Goal: Information Seeking & Learning: Learn about a topic

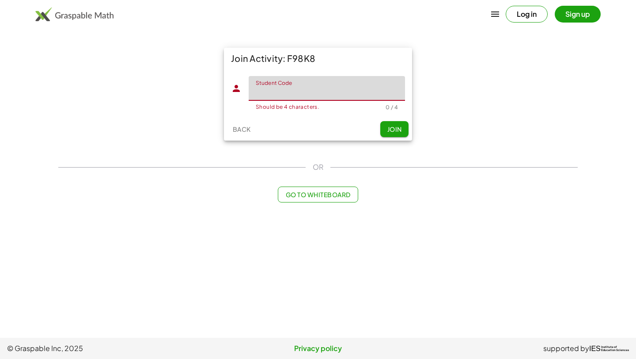
type input "*"
type input "****"
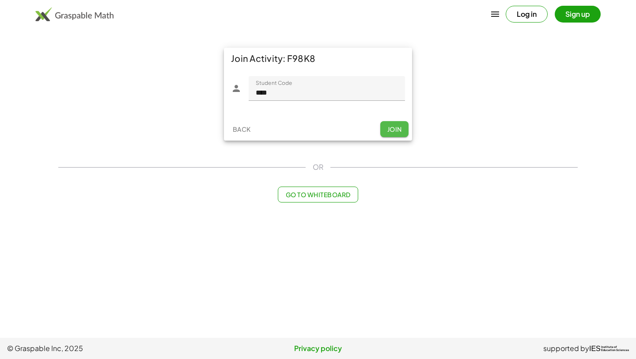
click at [393, 123] on button "Join" at bounding box center [394, 129] width 28 height 16
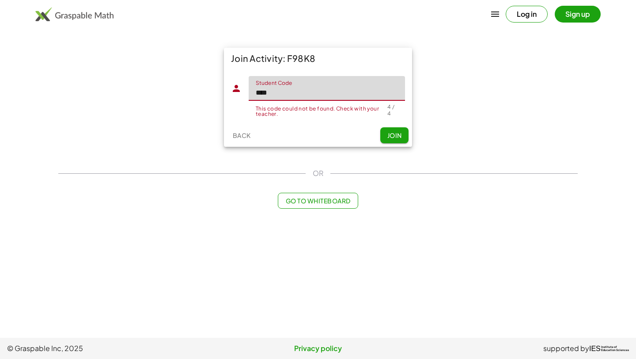
drag, startPoint x: 320, startPoint y: 89, endPoint x: 218, endPoint y: 84, distance: 101.3
click at [218, 84] on div "Join Activity: F98K8 Student Code Student Code **** This code could not be foun…" at bounding box center [318, 97] width 530 height 110
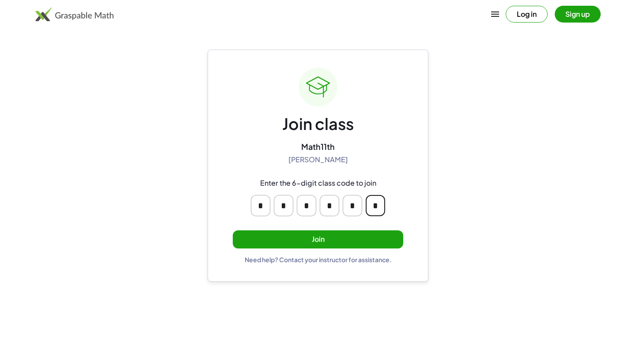
drag, startPoint x: 383, startPoint y: 206, endPoint x: 243, endPoint y: 202, distance: 139.3
click at [243, 202] on div "* * * * * *" at bounding box center [318, 205] width 170 height 35
click at [311, 241] on button "Join" at bounding box center [318, 239] width 171 height 18
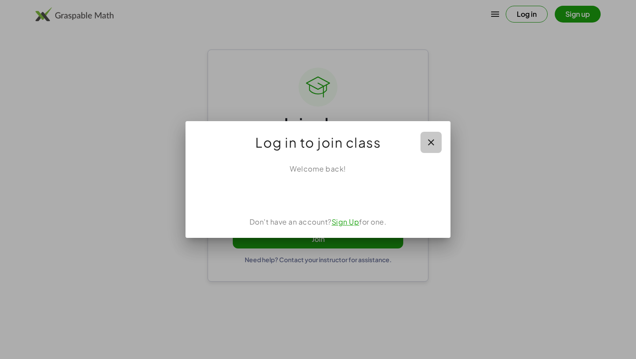
click at [436, 142] on icon "button" at bounding box center [431, 142] width 11 height 11
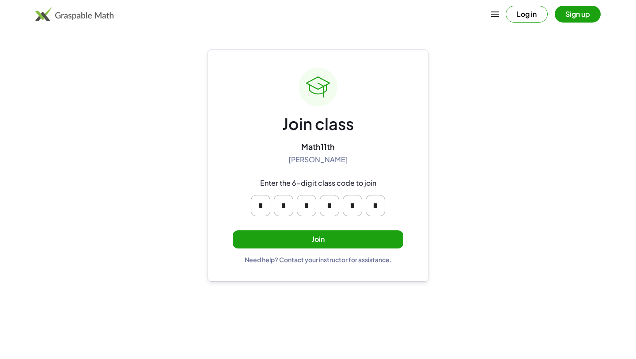
click at [328, 233] on button "Join" at bounding box center [318, 239] width 171 height 18
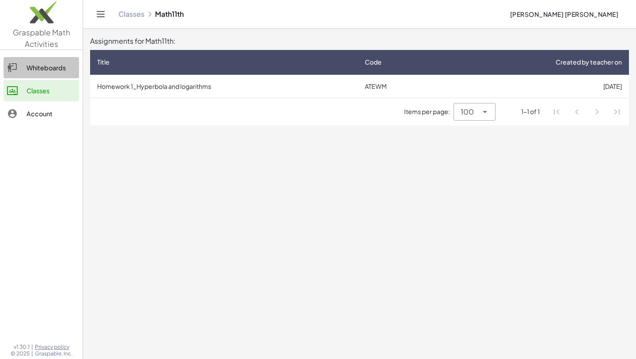
click at [60, 77] on link "Whiteboards" at bounding box center [42, 67] width 76 height 21
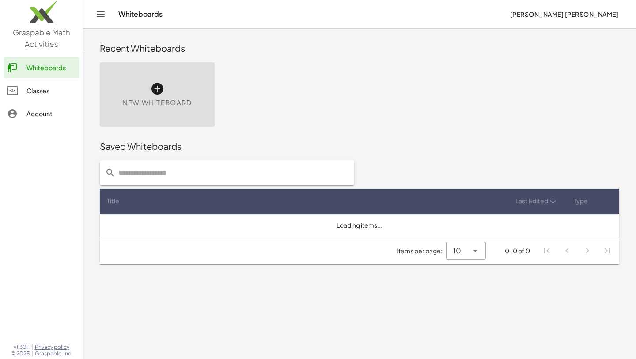
click at [55, 91] on div "Classes" at bounding box center [51, 90] width 49 height 11
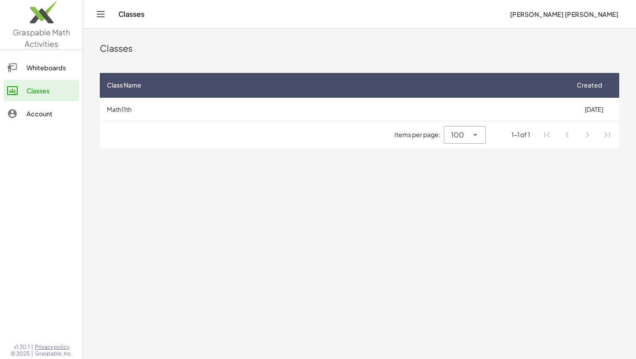
click at [146, 132] on div "Items per page: 100 *** 1-1 of 1" at bounding box center [360, 134] width 520 height 27
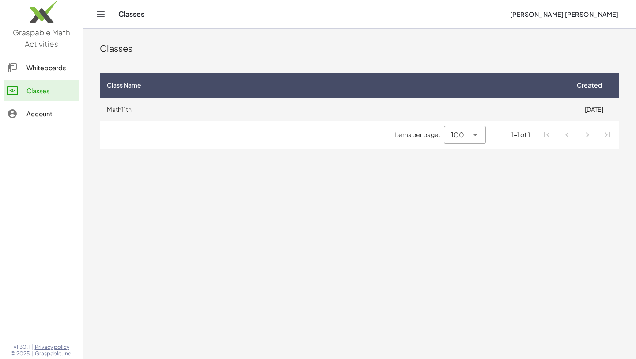
click at [380, 109] on td "Math11th" at bounding box center [334, 109] width 469 height 23
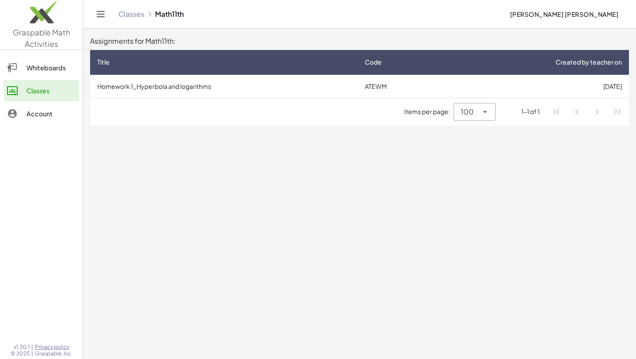
click at [450, 98] on hr at bounding box center [359, 98] width 539 height 0
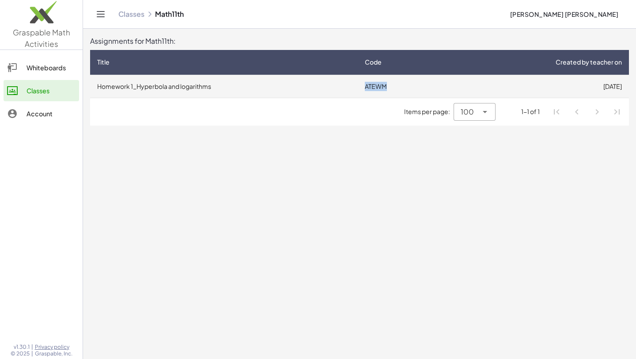
drag, startPoint x: 361, startPoint y: 89, endPoint x: 397, endPoint y: 89, distance: 35.4
click at [397, 89] on td "ATEWM" at bounding box center [400, 86] width 84 height 23
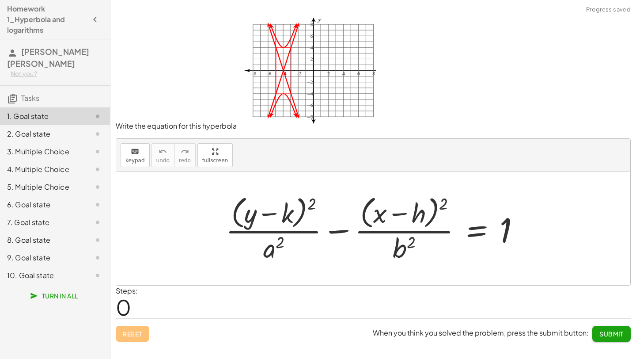
click at [500, 234] on div at bounding box center [376, 228] width 311 height 72
click at [533, 234] on div "+ · ( + y − k ) 2 · a 2 − · ( + x − h ) 2 · b 2 = 1" at bounding box center [374, 228] width 322 height 76
click at [494, 226] on div at bounding box center [376, 228] width 311 height 72
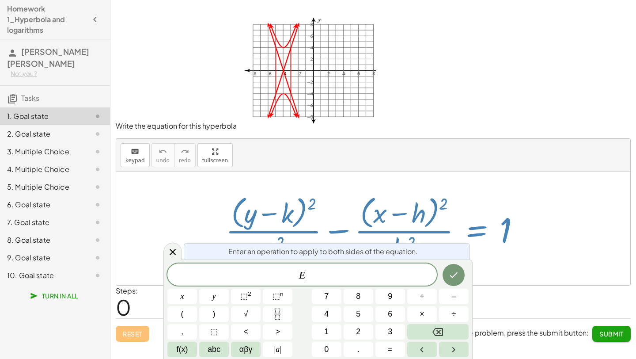
click at [549, 228] on div at bounding box center [373, 228] width 514 height 113
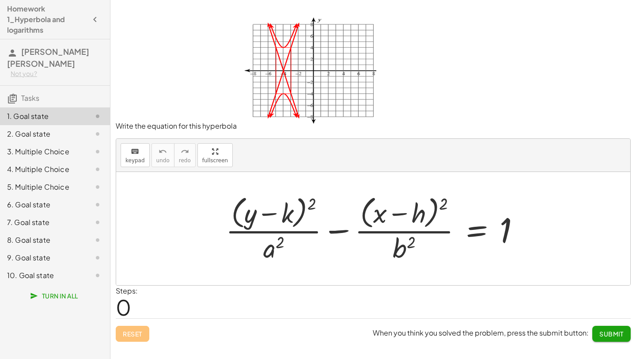
click at [86, 34] on h4 "Homework 1_Hyperbola and logarithms" at bounding box center [47, 20] width 80 height 32
click at [89, 23] on button "button" at bounding box center [95, 19] width 16 height 16
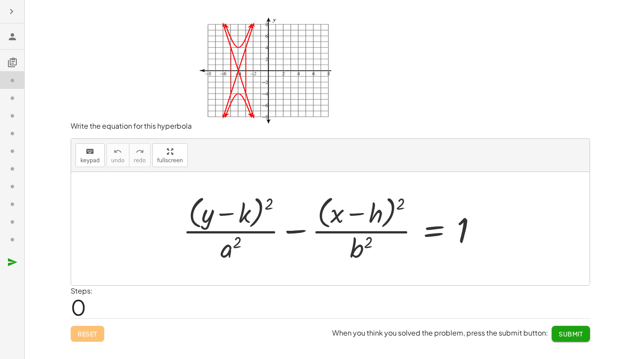
click at [14, 13] on icon "button" at bounding box center [11, 11] width 11 height 11
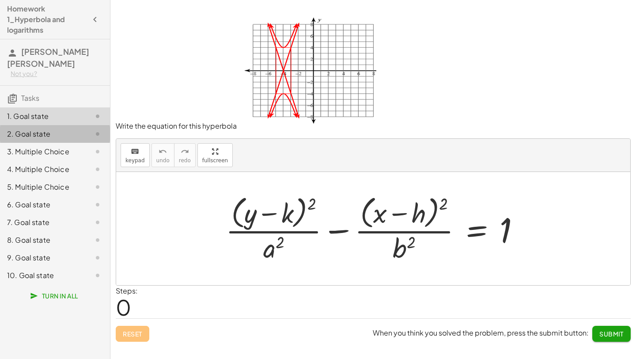
click at [36, 129] on div "2. Goal state" at bounding box center [42, 134] width 71 height 11
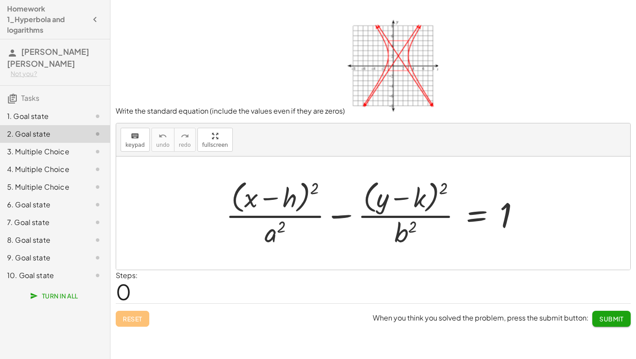
click at [37, 148] on div "3. Multiple Choice" at bounding box center [42, 151] width 71 height 11
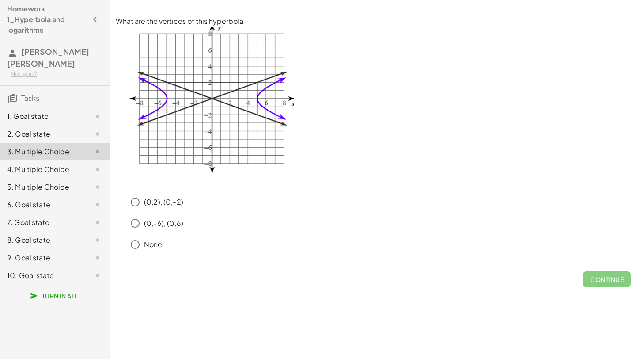
click at [14, 268] on div "10. Goal state" at bounding box center [55, 275] width 110 height 18
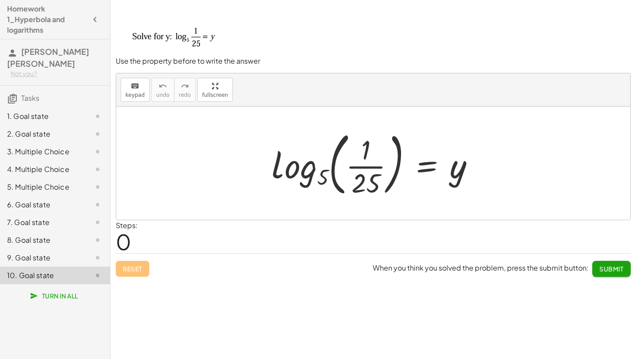
click at [232, 164] on div at bounding box center [373, 163] width 514 height 113
click at [76, 253] on div "9. Goal state" at bounding box center [42, 257] width 71 height 11
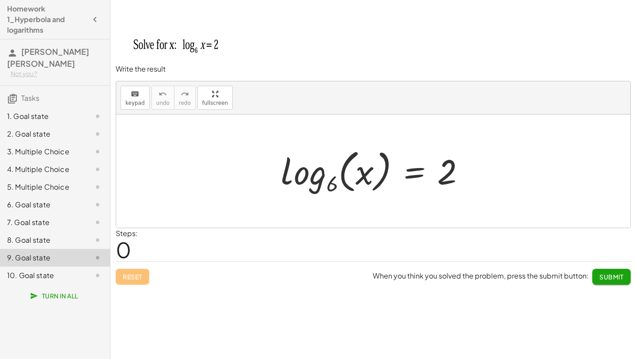
click at [448, 167] on div at bounding box center [377, 171] width 200 height 52
click at [456, 167] on div at bounding box center [377, 171] width 200 height 52
drag, startPoint x: 456, startPoint y: 167, endPoint x: 442, endPoint y: 167, distance: 13.7
click at [444, 167] on div at bounding box center [377, 171] width 200 height 52
click at [78, 271] on div at bounding box center [90, 275] width 25 height 11
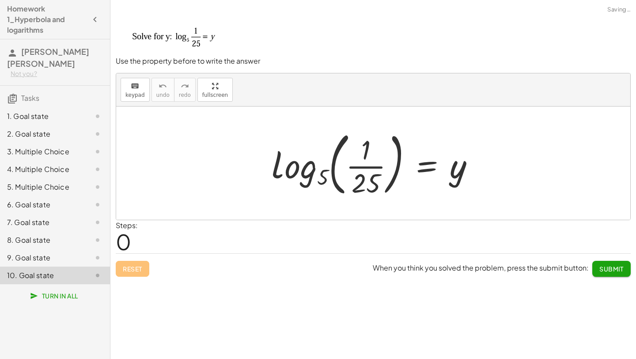
click at [287, 184] on div at bounding box center [376, 162] width 219 height 73
click at [338, 167] on div at bounding box center [376, 162] width 219 height 73
click at [132, 81] on icon "keyboard" at bounding box center [135, 86] width 8 height 11
click at [142, 94] on span "keypad" at bounding box center [135, 95] width 19 height 6
click at [470, 174] on div at bounding box center [376, 162] width 219 height 73
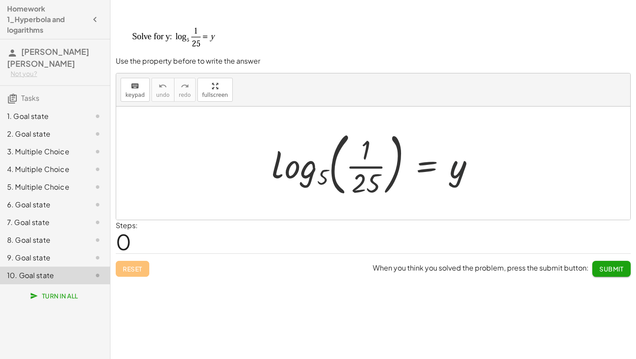
click at [470, 174] on div at bounding box center [376, 162] width 219 height 73
click at [450, 171] on div at bounding box center [376, 162] width 219 height 73
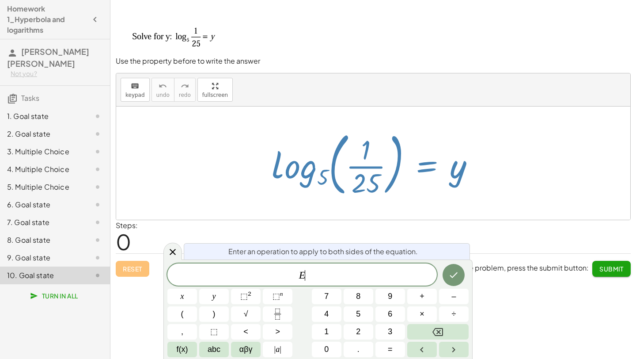
click at [450, 171] on div at bounding box center [376, 162] width 219 height 73
click at [449, 267] on button "Done" at bounding box center [454, 275] width 22 height 22
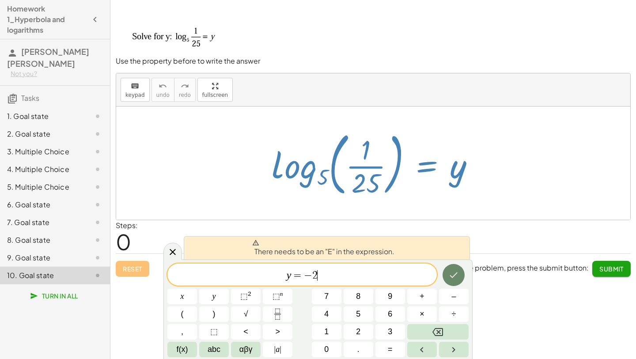
click at [449, 267] on button "Done" at bounding box center [454, 275] width 22 height 22
click at [285, 275] on span "y = − 2 ​" at bounding box center [302, 275] width 270 height 12
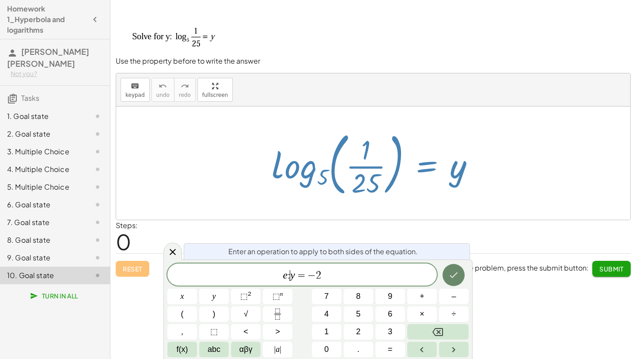
click at [455, 268] on button "Done" at bounding box center [454, 275] width 22 height 22
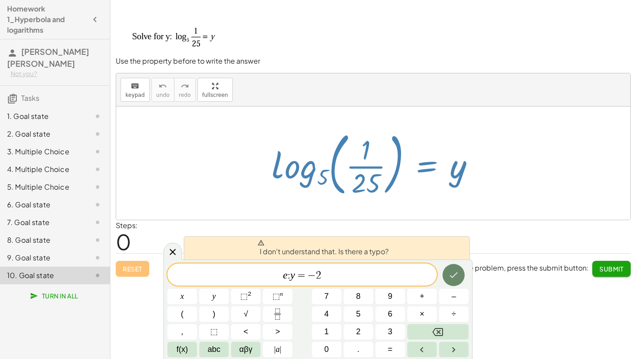
click at [454, 269] on button "Done" at bounding box center [454, 275] width 22 height 22
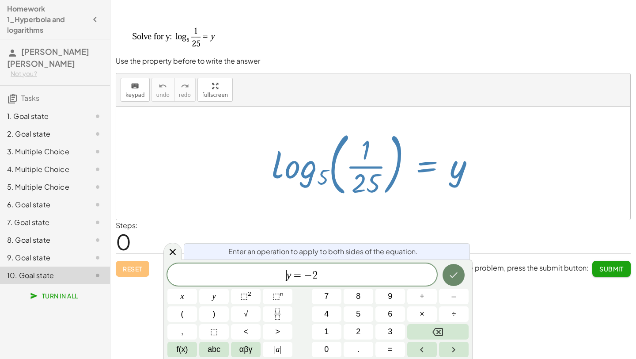
click at [456, 279] on icon "Done" at bounding box center [454, 275] width 11 height 11
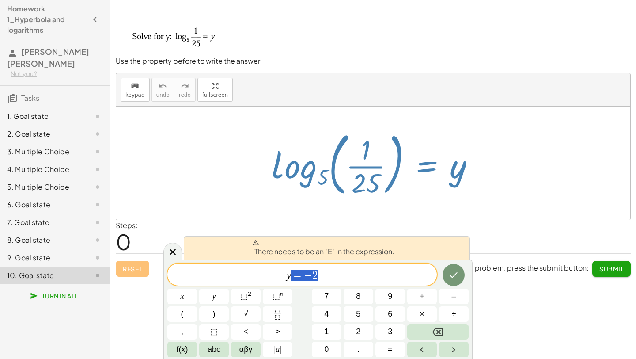
drag, startPoint x: 373, startPoint y: 272, endPoint x: 275, endPoint y: 255, distance: 98.6
click at [275, 259] on div "There needs to be an "E" in the expression. **** y = − 2 x y ⬚ 2 ⬚ n 7 8 9 + – …" at bounding box center [318, 308] width 309 height 99
click at [277, 274] on span "​ y = − 2" at bounding box center [302, 275] width 270 height 12
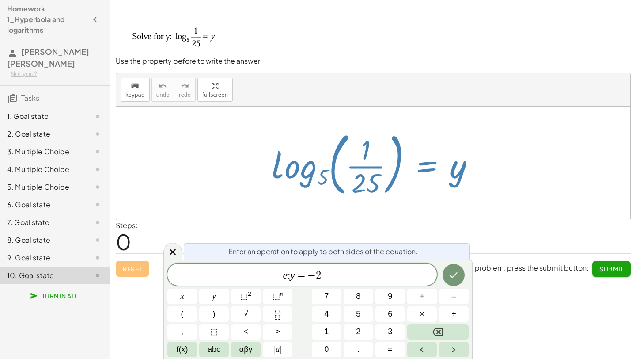
click at [197, 289] on div at bounding box center [182, 296] width 30 height 15
click at [453, 276] on icon "Done" at bounding box center [454, 275] width 8 height 6
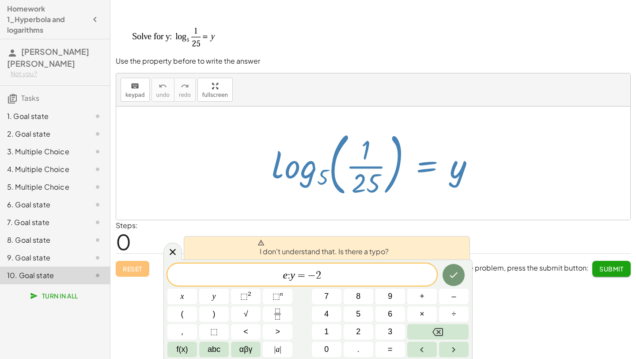
click at [221, 205] on div at bounding box center [373, 163] width 514 height 113
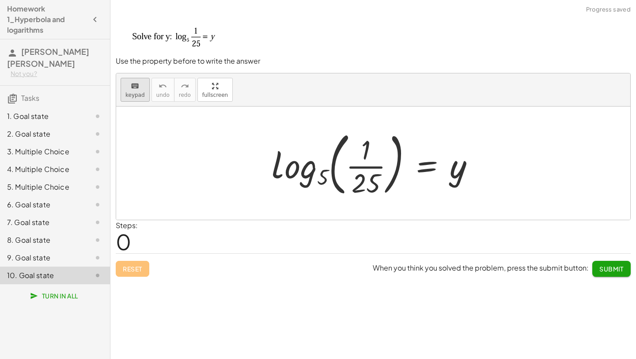
click at [137, 95] on span "keypad" at bounding box center [135, 95] width 19 height 6
click at [138, 95] on span "keypad" at bounding box center [135, 95] width 19 height 6
click at [318, 141] on div at bounding box center [376, 162] width 219 height 73
click at [330, 172] on div at bounding box center [376, 162] width 219 height 73
click at [308, 173] on div at bounding box center [376, 162] width 219 height 73
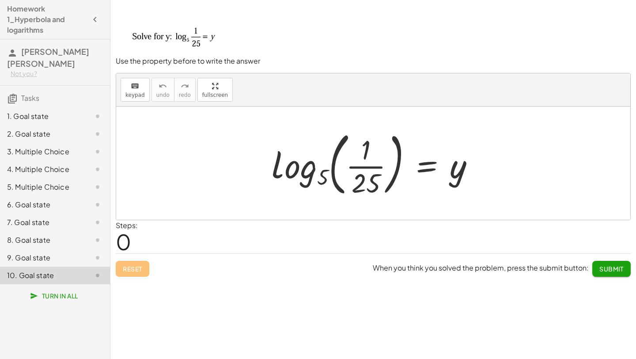
click at [471, 165] on div at bounding box center [376, 162] width 219 height 73
click at [452, 165] on div at bounding box center [376, 162] width 219 height 73
click at [456, 168] on div at bounding box center [376, 162] width 219 height 73
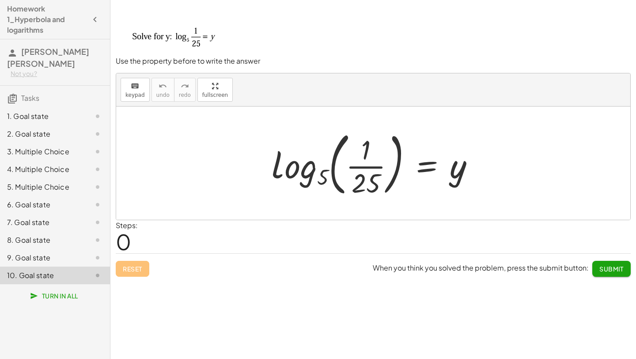
click at [415, 164] on div at bounding box center [376, 162] width 219 height 73
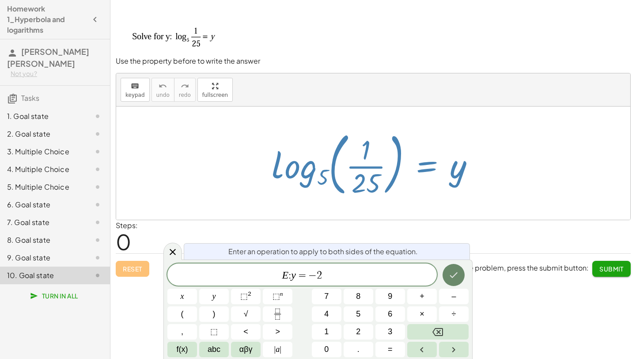
click at [453, 274] on icon "Done" at bounding box center [454, 275] width 11 height 11
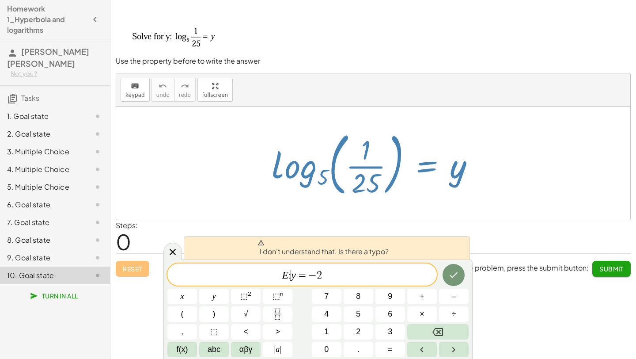
click at [290, 278] on span ":" at bounding box center [290, 275] width 3 height 11
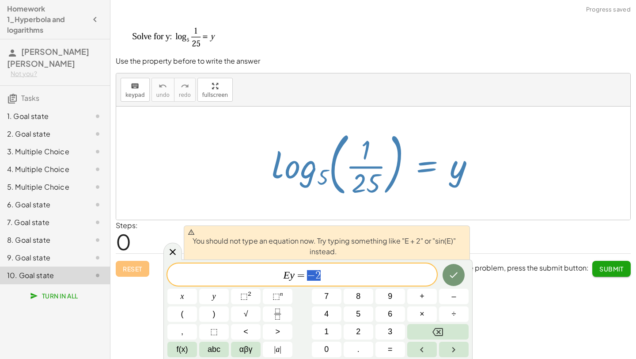
drag, startPoint x: 328, startPoint y: 276, endPoint x: 291, endPoint y: 274, distance: 37.2
click at [291, 274] on span "E y = − 2" at bounding box center [302, 275] width 270 height 12
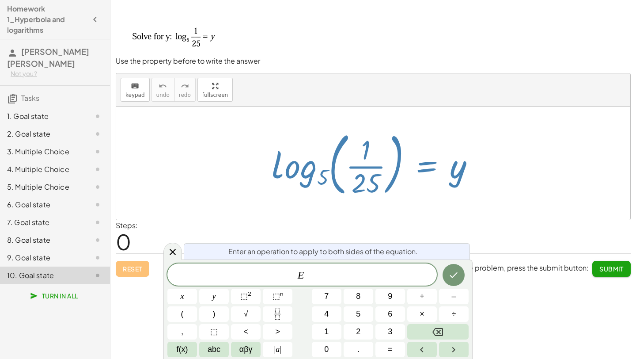
click at [213, 127] on div at bounding box center [373, 163] width 514 height 113
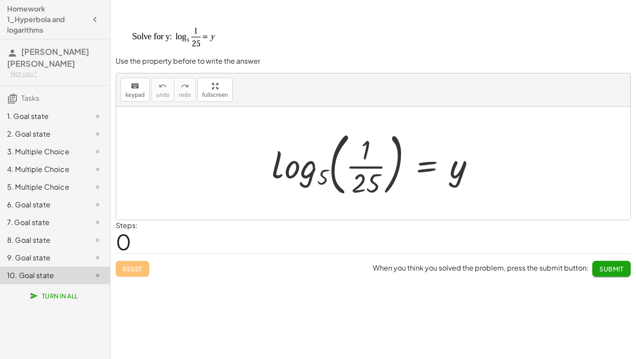
click at [69, 254] on div "9. Goal state" at bounding box center [42, 257] width 71 height 11
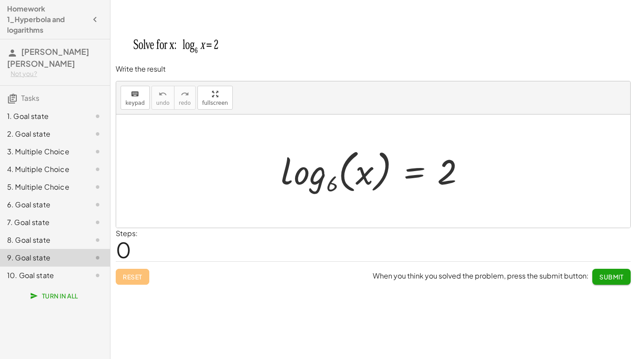
click at [313, 179] on div at bounding box center [377, 171] width 200 height 52
click at [368, 182] on div at bounding box center [377, 171] width 200 height 52
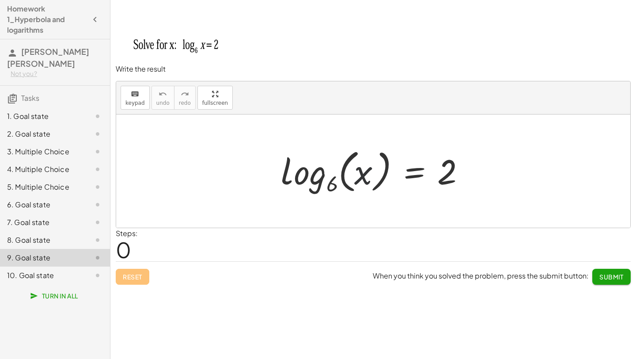
click at [368, 182] on div at bounding box center [377, 171] width 200 height 52
click at [415, 173] on div at bounding box center [377, 171] width 200 height 52
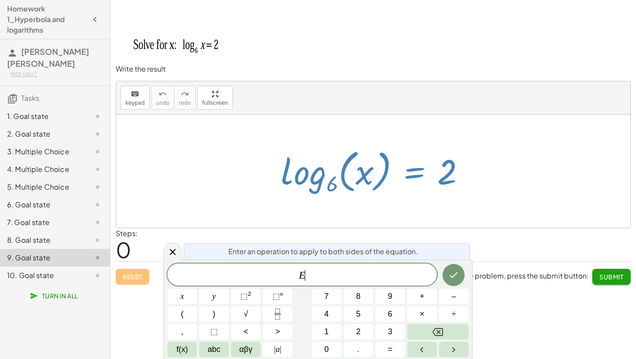
click at [415, 173] on div at bounding box center [377, 171] width 200 height 52
click at [61, 273] on div "10. Goal state" at bounding box center [42, 275] width 71 height 11
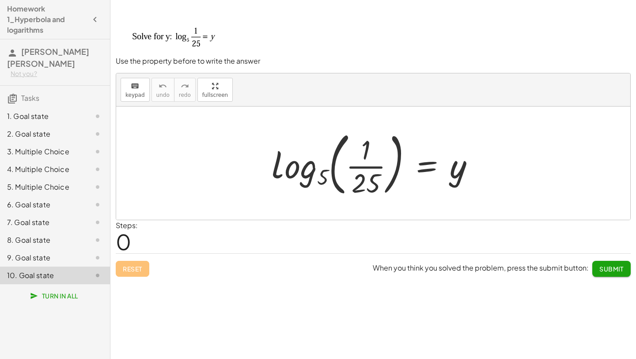
click at [302, 167] on div at bounding box center [376, 162] width 219 height 73
click at [340, 168] on div at bounding box center [376, 162] width 219 height 73
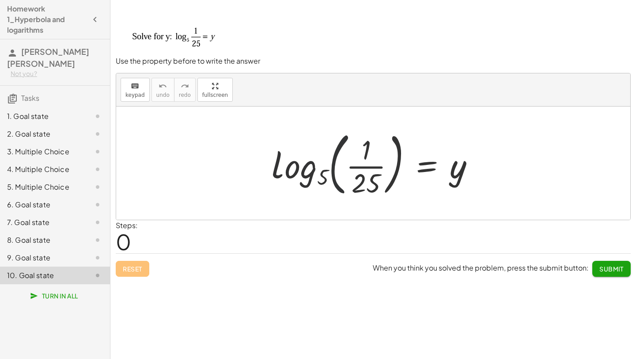
click at [340, 168] on div at bounding box center [376, 162] width 219 height 73
click at [388, 168] on div at bounding box center [376, 162] width 219 height 73
click at [409, 165] on div at bounding box center [376, 162] width 219 height 73
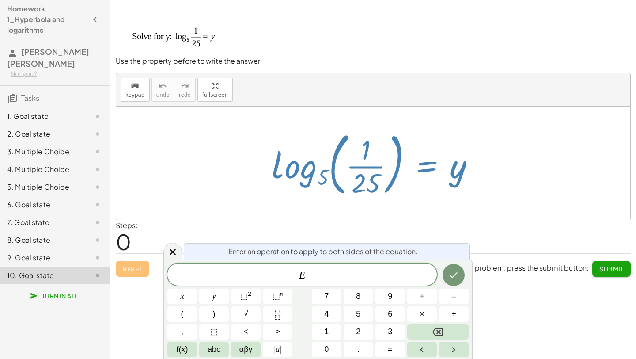
click at [409, 165] on div at bounding box center [376, 162] width 219 height 73
drag, startPoint x: 305, startPoint y: 334, endPoint x: 305, endPoint y: 358, distance: 24.3
click at [305, 358] on div "Enter an operation to apply to both sides of the equation. l o g x y ⬚ 2 ⬚ n 7 …" at bounding box center [318, 308] width 309 height 99
click at [255, 318] on button "√" at bounding box center [246, 313] width 30 height 15
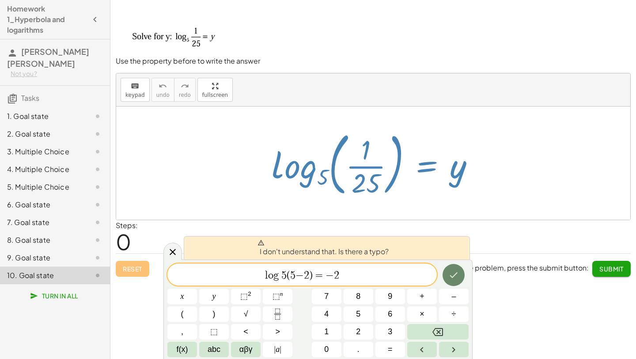
click at [460, 274] on button "Done" at bounding box center [454, 275] width 22 height 22
click at [286, 280] on span "l o g 5 ​ ( 5 − 2 ) = − 2 ​" at bounding box center [302, 275] width 270 height 12
click at [305, 275] on span "2" at bounding box center [306, 275] width 5 height 11
click at [310, 274] on span ")" at bounding box center [311, 275] width 4 height 11
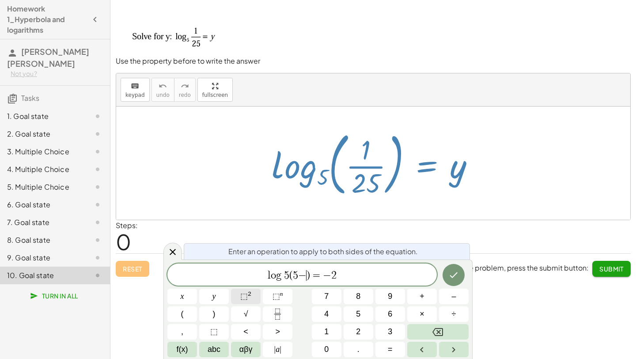
click at [251, 302] on span "⬚ 2" at bounding box center [245, 296] width 11 height 12
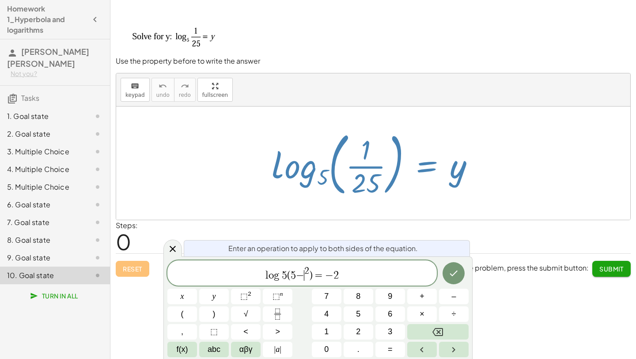
click at [303, 279] on span "−" at bounding box center [300, 275] width 8 height 11
click at [302, 270] on span "2" at bounding box center [302, 271] width 5 height 10
click at [453, 273] on icon "Done" at bounding box center [454, 273] width 11 height 11
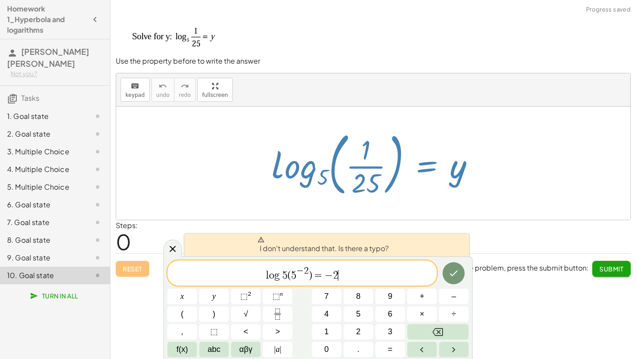
click at [396, 276] on span "l o g 5 ​ ( 5 − 2 ) = − 2 ​" at bounding box center [302, 274] width 270 height 16
click at [63, 265] on div "9. Goal state" at bounding box center [55, 258] width 110 height 18
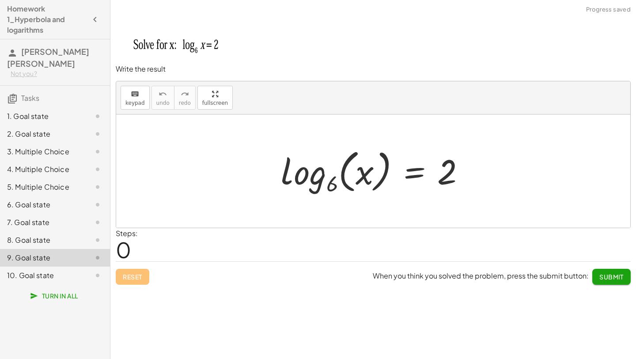
click at [54, 117] on div "1. Goal state" at bounding box center [42, 116] width 71 height 11
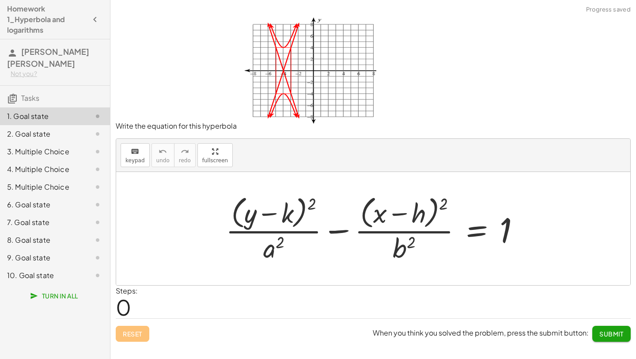
click at [295, 224] on div at bounding box center [376, 228] width 311 height 72
click at [285, 240] on div at bounding box center [376, 228] width 311 height 72
click at [287, 227] on div at bounding box center [376, 228] width 311 height 72
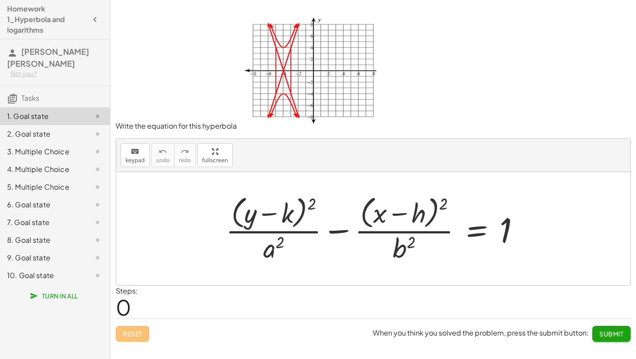
click at [397, 228] on div at bounding box center [376, 228] width 311 height 72
click at [469, 224] on div at bounding box center [376, 228] width 311 height 72
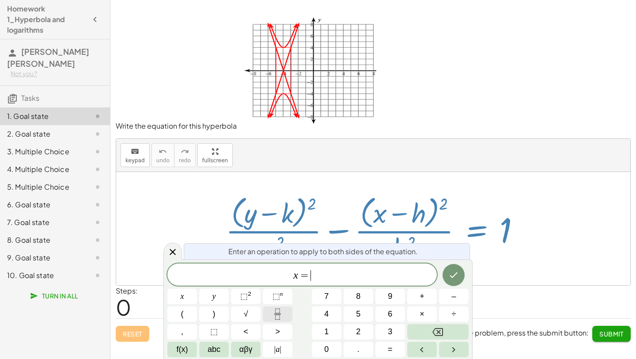
click at [283, 312] on icon "Fraction" at bounding box center [277, 313] width 11 height 11
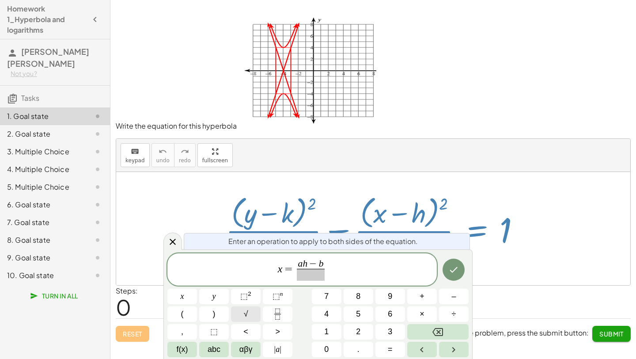
click at [237, 315] on button "√" at bounding box center [246, 313] width 30 height 15
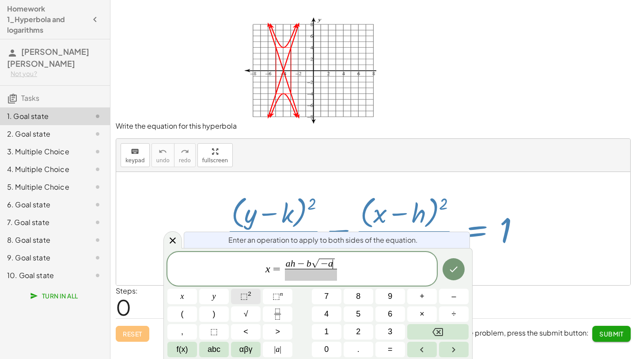
click at [247, 298] on span "⬚" at bounding box center [244, 296] width 8 height 9
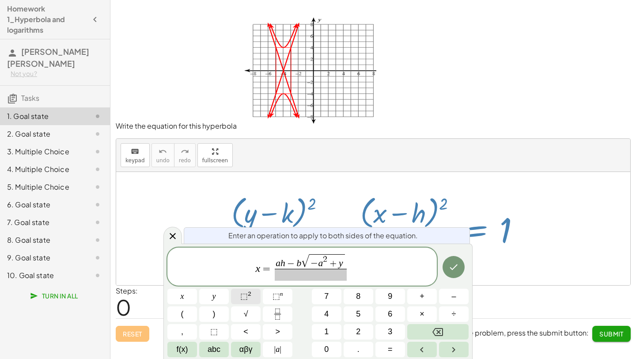
click at [252, 301] on button "⬚ 2" at bounding box center [246, 296] width 30 height 15
click at [239, 300] on button "⬚ 2" at bounding box center [246, 296] width 30 height 15
click at [287, 275] on span at bounding box center [311, 275] width 121 height 12
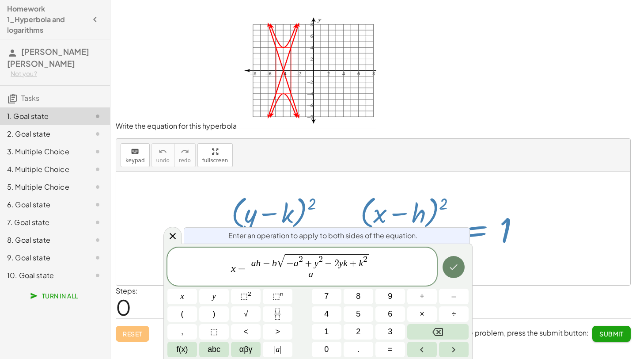
click at [449, 270] on icon "Done" at bounding box center [454, 267] width 11 height 11
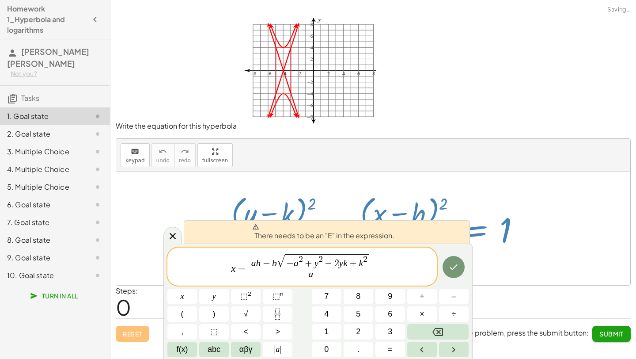
click at [403, 264] on span "x = a h − b √ − a 2 + y 2 − 2 y k + k 2 a ​ ​" at bounding box center [302, 267] width 270 height 29
click at [53, 135] on div "2. Goal state" at bounding box center [42, 134] width 71 height 11
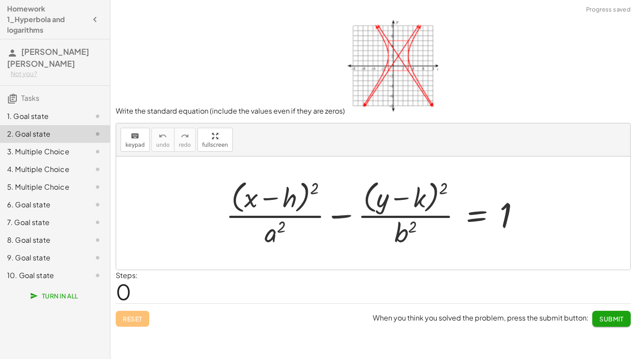
click at [478, 216] on div at bounding box center [376, 213] width 311 height 72
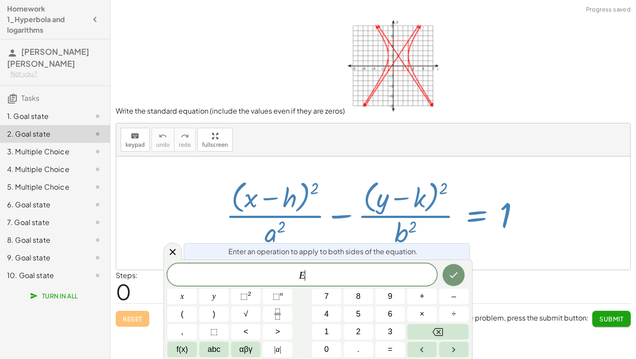
click at [478, 216] on div at bounding box center [376, 213] width 311 height 72
click at [171, 256] on icon at bounding box center [172, 252] width 11 height 11
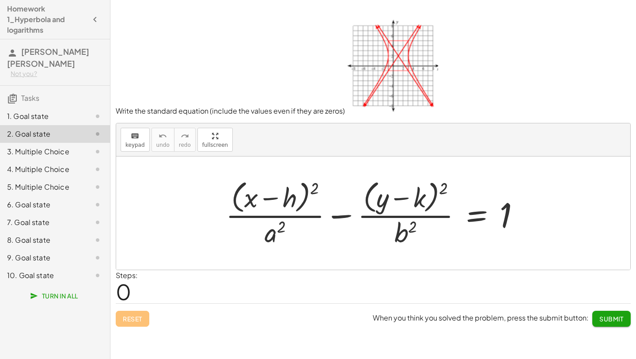
click at [430, 212] on div at bounding box center [376, 213] width 311 height 72
click at [486, 209] on div at bounding box center [376, 213] width 311 height 72
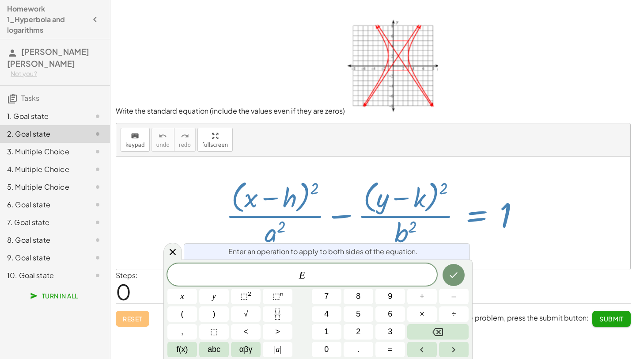
click at [486, 209] on div at bounding box center [376, 213] width 311 height 72
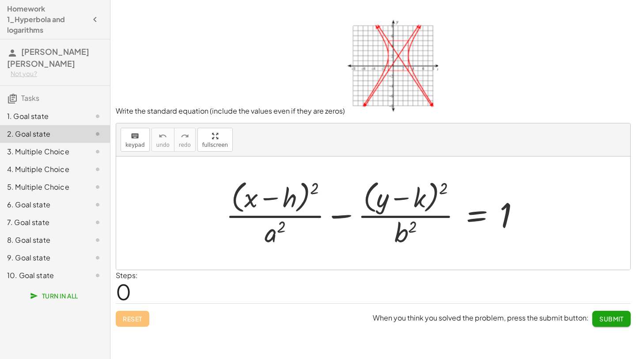
click at [475, 211] on div at bounding box center [376, 213] width 311 height 72
click at [63, 149] on div "3. Multiple Choice" at bounding box center [42, 151] width 71 height 11
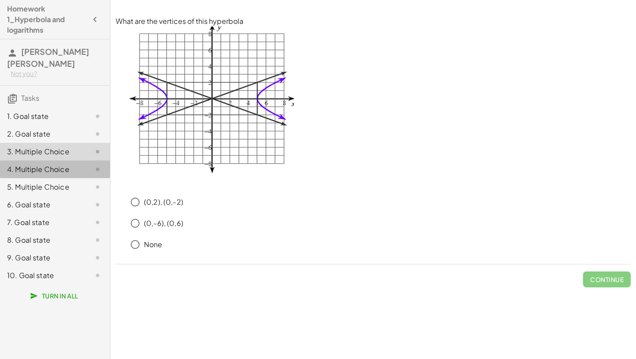
click at [80, 196] on div "4. Multiple Choice" at bounding box center [55, 205] width 110 height 18
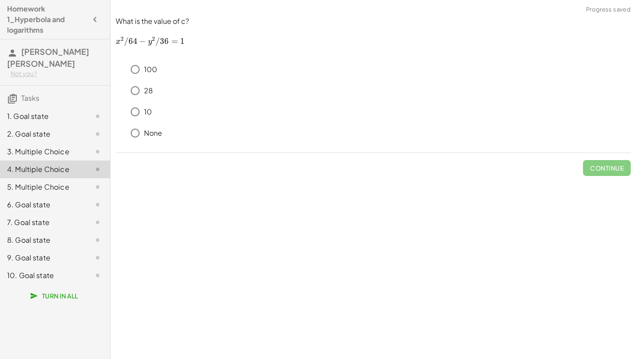
click at [69, 189] on div "5. Multiple Choice" at bounding box center [42, 187] width 71 height 11
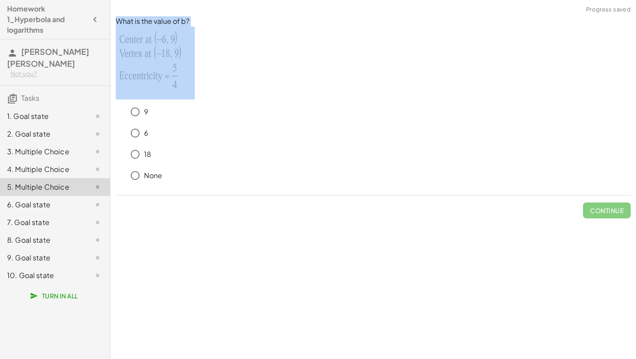
drag, startPoint x: 110, startPoint y: 24, endPoint x: 184, endPoint y: 91, distance: 99.5
click at [0, 0] on div "What is the value of b? 9 6 18 None Continue" at bounding box center [0, 0] width 0 height 0
copy p "What is the value of b?"
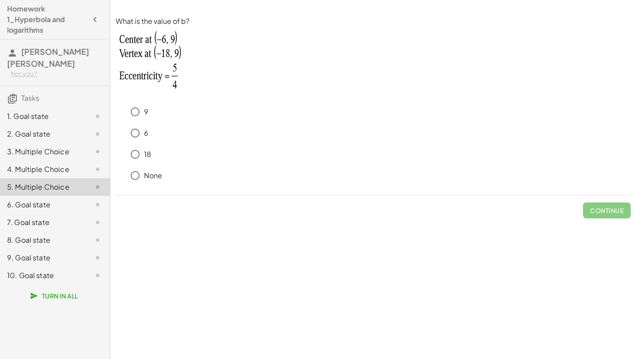
click at [231, 42] on p at bounding box center [373, 63] width 515 height 73
click at [594, 210] on span "Continue" at bounding box center [607, 210] width 34 height 8
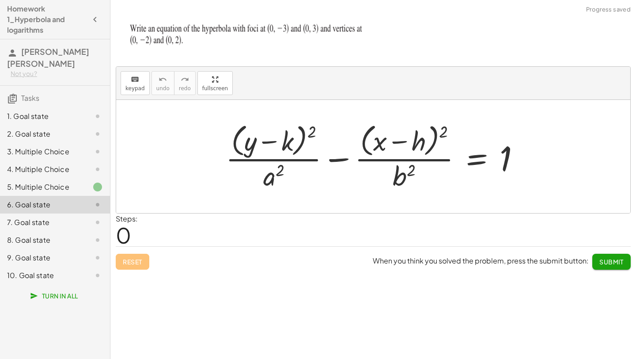
click at [61, 196] on div "4. Multiple Choice" at bounding box center [55, 205] width 110 height 18
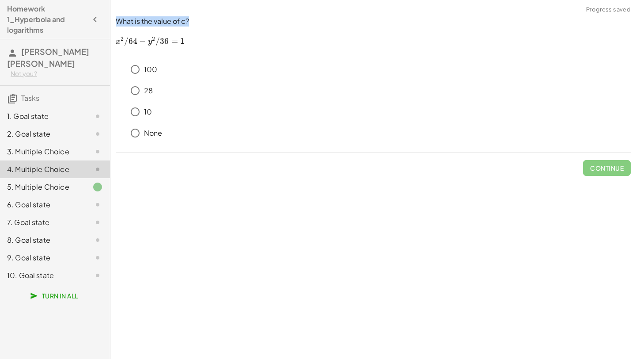
drag, startPoint x: 118, startPoint y: 25, endPoint x: 228, endPoint y: 26, distance: 110.0
click at [228, 26] on p "What is the value of c?" at bounding box center [373, 21] width 515 height 10
copy p "What is the value of c?"
drag, startPoint x: 115, startPoint y: 38, endPoint x: 214, endPoint y: 38, distance: 98.5
click at [214, 38] on p "﻿ x 2 / 64 − y 2 / 36 = 1 x^2/64-y^2/36=1 x 2 /64 − y 2 /36 = 1 ﻿" at bounding box center [373, 41] width 515 height 11
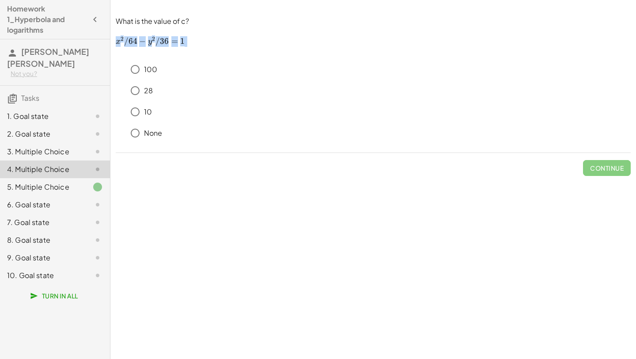
copy p "﻿ x 2 / 64 − y 2 / 36 = 1 x^2/64-y^2/36=1 x 2 /64 − y 2 /36 = 1 ﻿"
click at [589, 169] on button "Continue" at bounding box center [607, 168] width 48 height 16
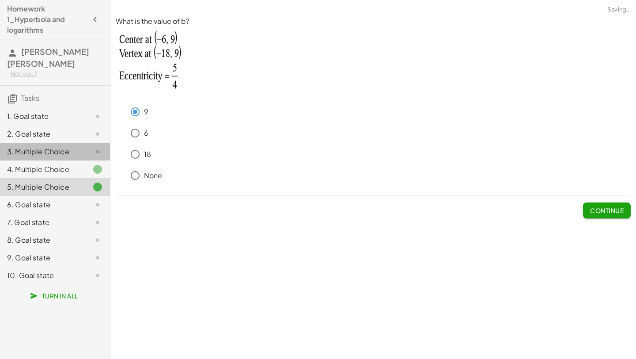
click at [71, 152] on div "3. Multiple Choice" at bounding box center [42, 151] width 71 height 11
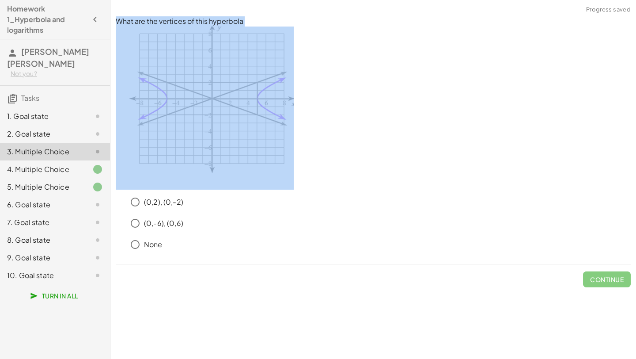
drag, startPoint x: 116, startPoint y: 26, endPoint x: 293, endPoint y: 156, distance: 219.9
click at [293, 156] on div "What are the vertices of this hyperbola" at bounding box center [373, 102] width 515 height 173
copy p "What are the vertices of this hyperbola"
click at [306, 103] on p at bounding box center [373, 109] width 515 height 164
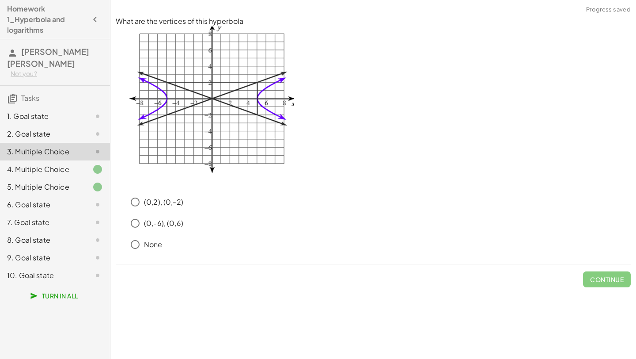
click at [55, 209] on div "6. Goal state" at bounding box center [42, 204] width 71 height 11
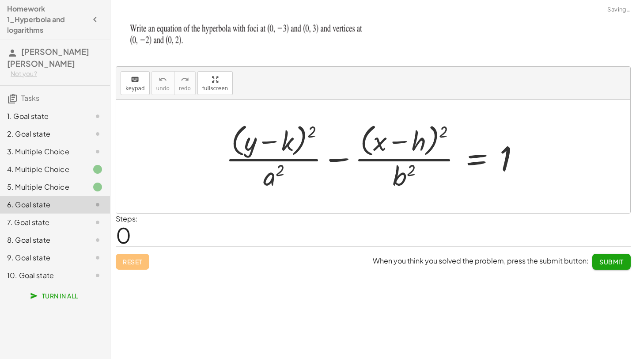
click at [77, 129] on div "2. Goal state" at bounding box center [42, 134] width 71 height 11
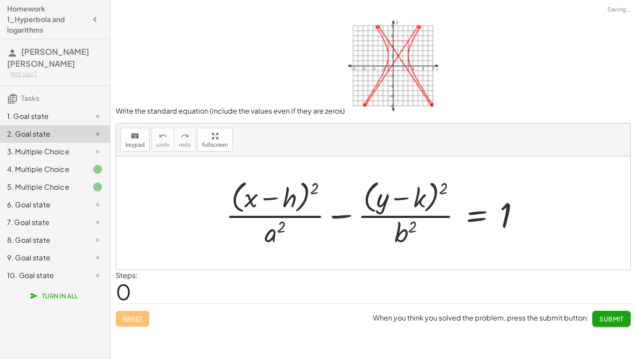
click at [79, 113] on div at bounding box center [90, 116] width 25 height 11
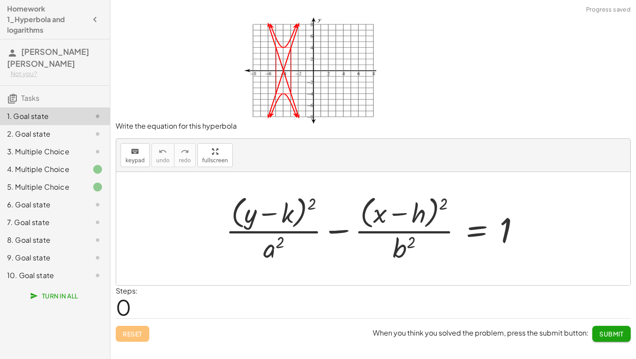
click at [30, 71] on div "Not you?" at bounding box center [57, 73] width 92 height 9
click at [29, 70] on div "Not you?" at bounding box center [57, 73] width 92 height 9
click at [89, 20] on button "button" at bounding box center [95, 19] width 16 height 16
